Goal: Obtain resource: Download file/media

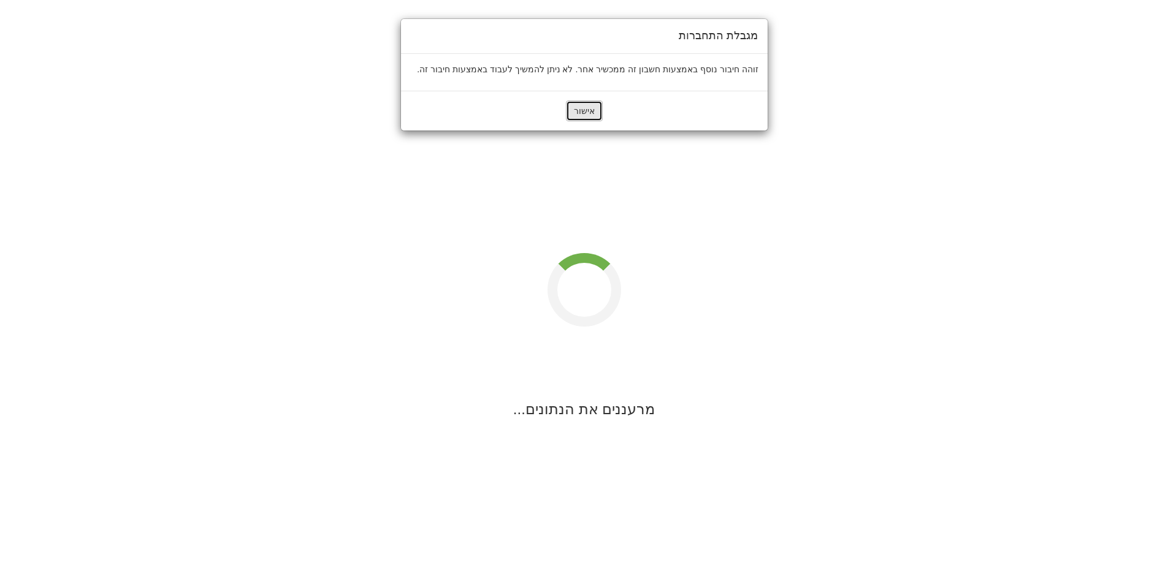
click at [575, 111] on button "אישור" at bounding box center [584, 111] width 37 height 21
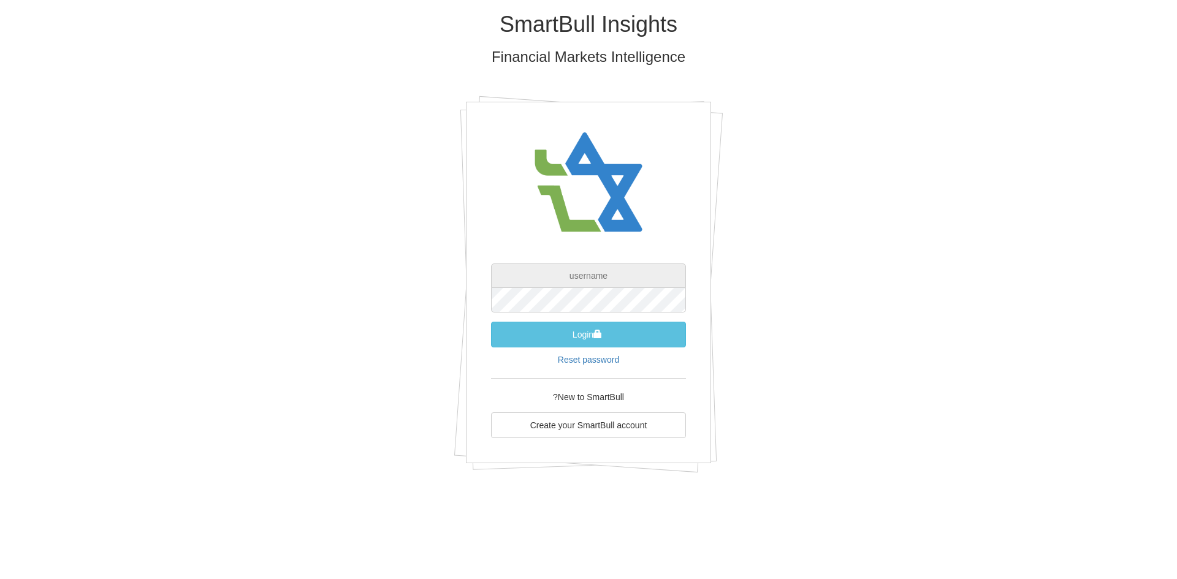
click at [573, 277] on input "text" at bounding box center [588, 276] width 195 height 25
paste input "[EMAIL_ADDRESS][DOMAIN_NAME]"
type input "[EMAIL_ADDRESS][DOMAIN_NAME]"
click at [824, 315] on div "SmartBull Insights Financial Markets Intelligence [EMAIL_ADDRESS][DOMAIN_NAME] …" at bounding box center [588, 247] width 717 height 494
click at [581, 332] on button "Login" at bounding box center [588, 335] width 195 height 26
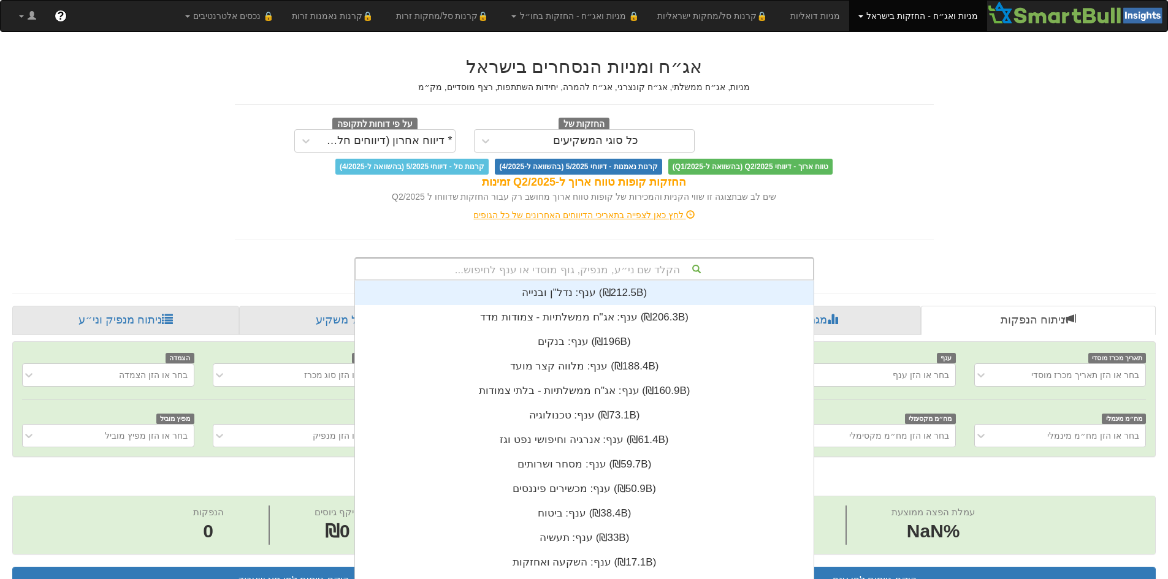
scroll to position [7, 0]
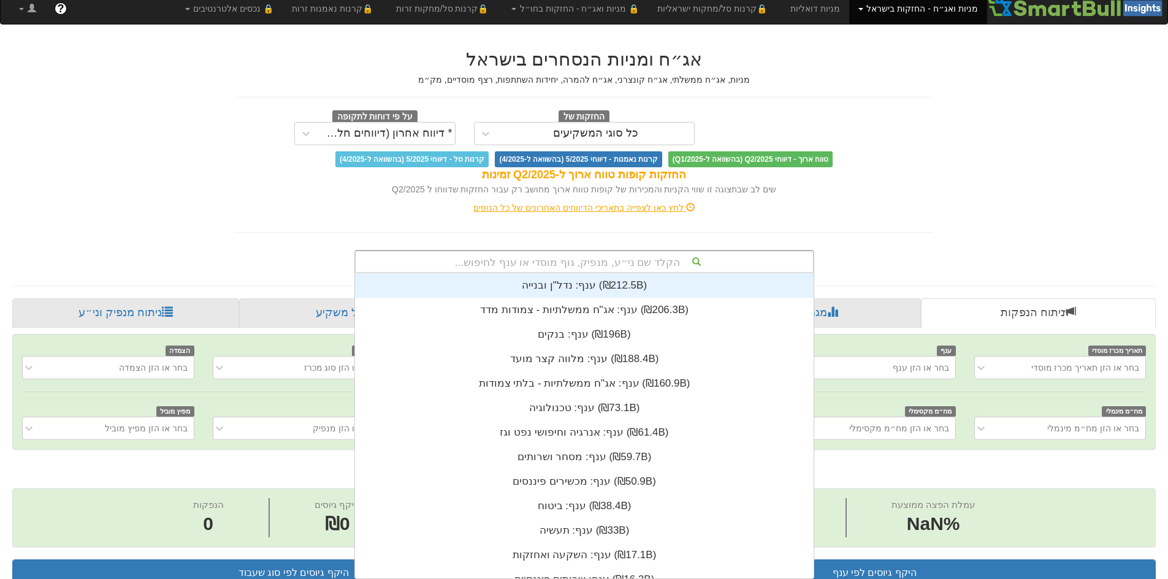
click at [626, 273] on div "הקלד שם ני״ע, מנפיק, גוף מוסדי או ענף לחיפוש... ענף: ‏נדל"ן ובנייה ‎(₪212.5B)‎ …" at bounding box center [584, 261] width 460 height 23
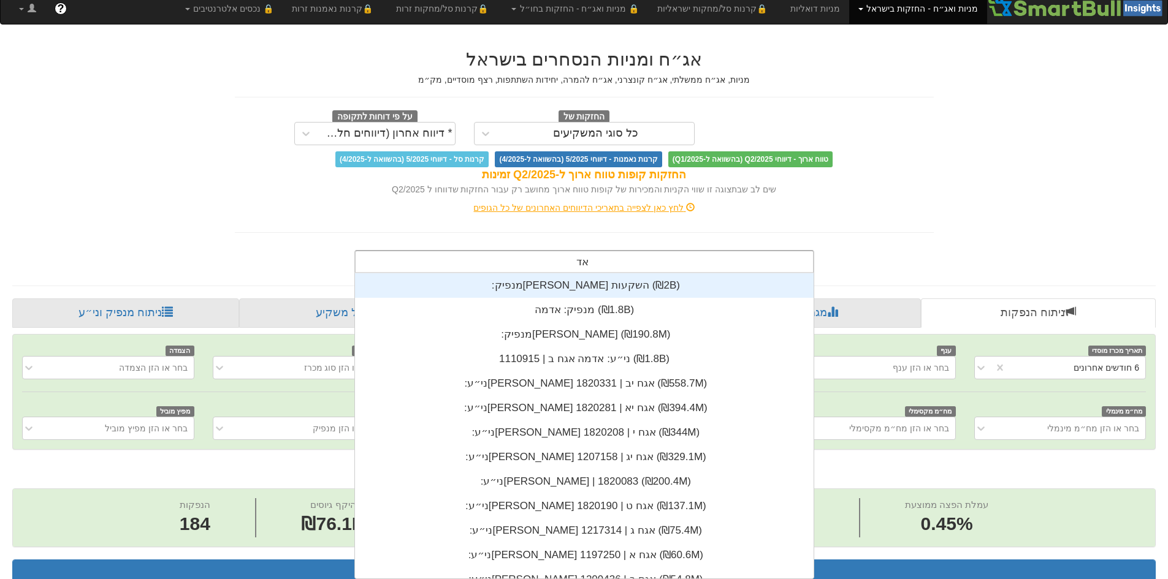
scroll to position [0, 2234]
type input "[PERSON_NAME]"
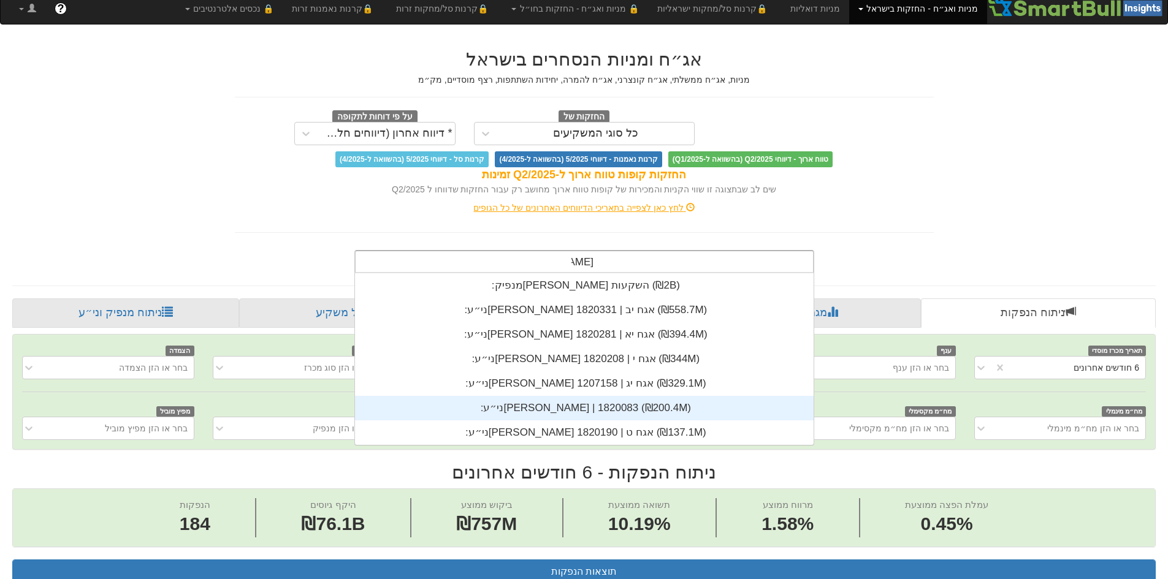
click at [603, 401] on div "ני״ע: ‏[PERSON_NAME] | 1820083 ‎(₪200.4M)‎" at bounding box center [584, 408] width 458 height 25
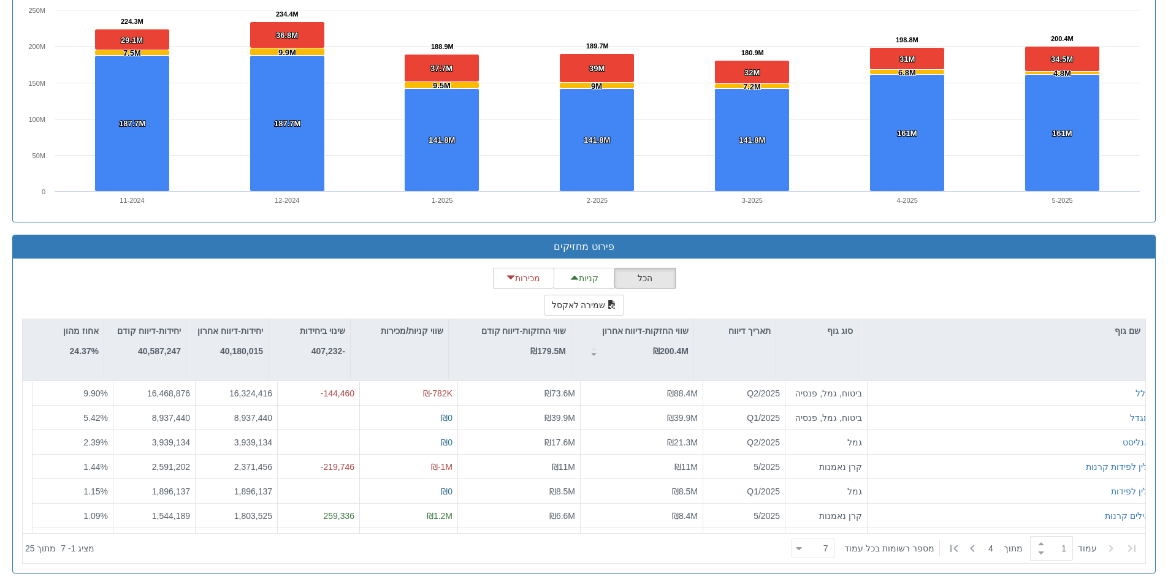
scroll to position [914, 0]
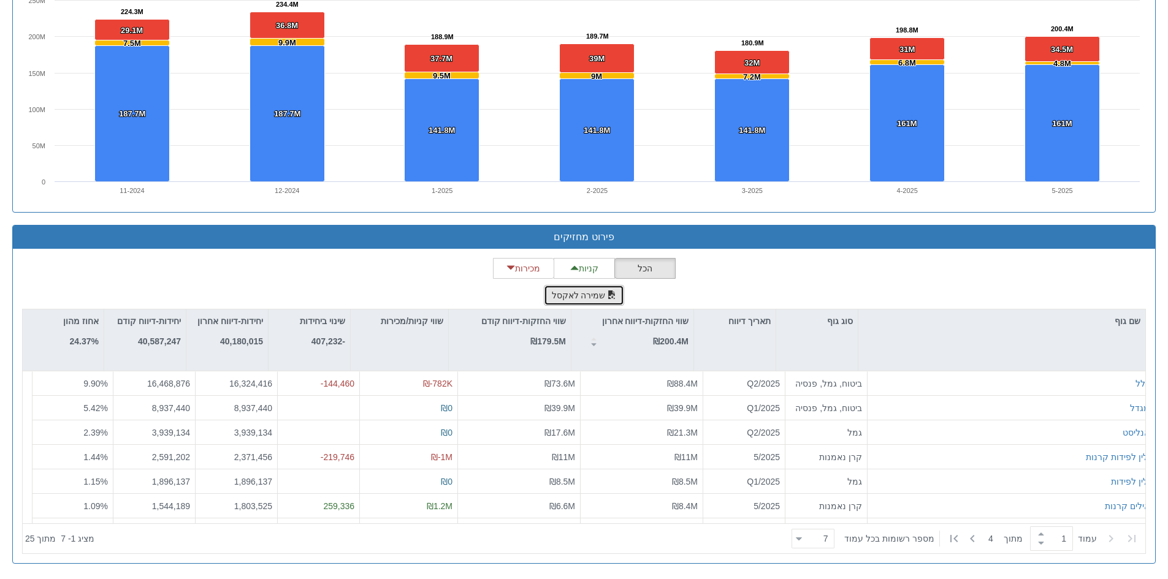
click at [579, 294] on button "שמירה לאקסל" at bounding box center [584, 295] width 81 height 21
click at [603, 289] on button "שמירה לאקסל" at bounding box center [584, 295] width 81 height 21
